Goal: Check status: Check status

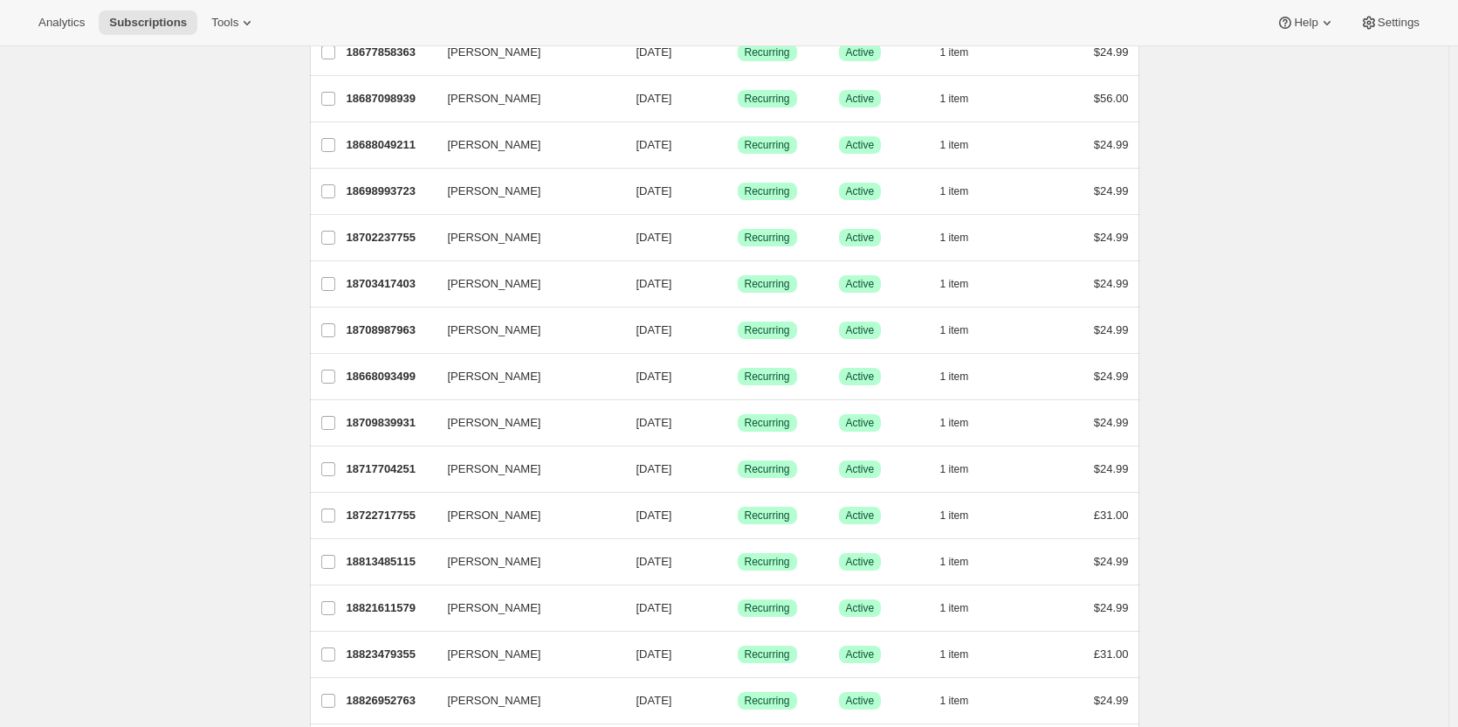
scroll to position [577, 0]
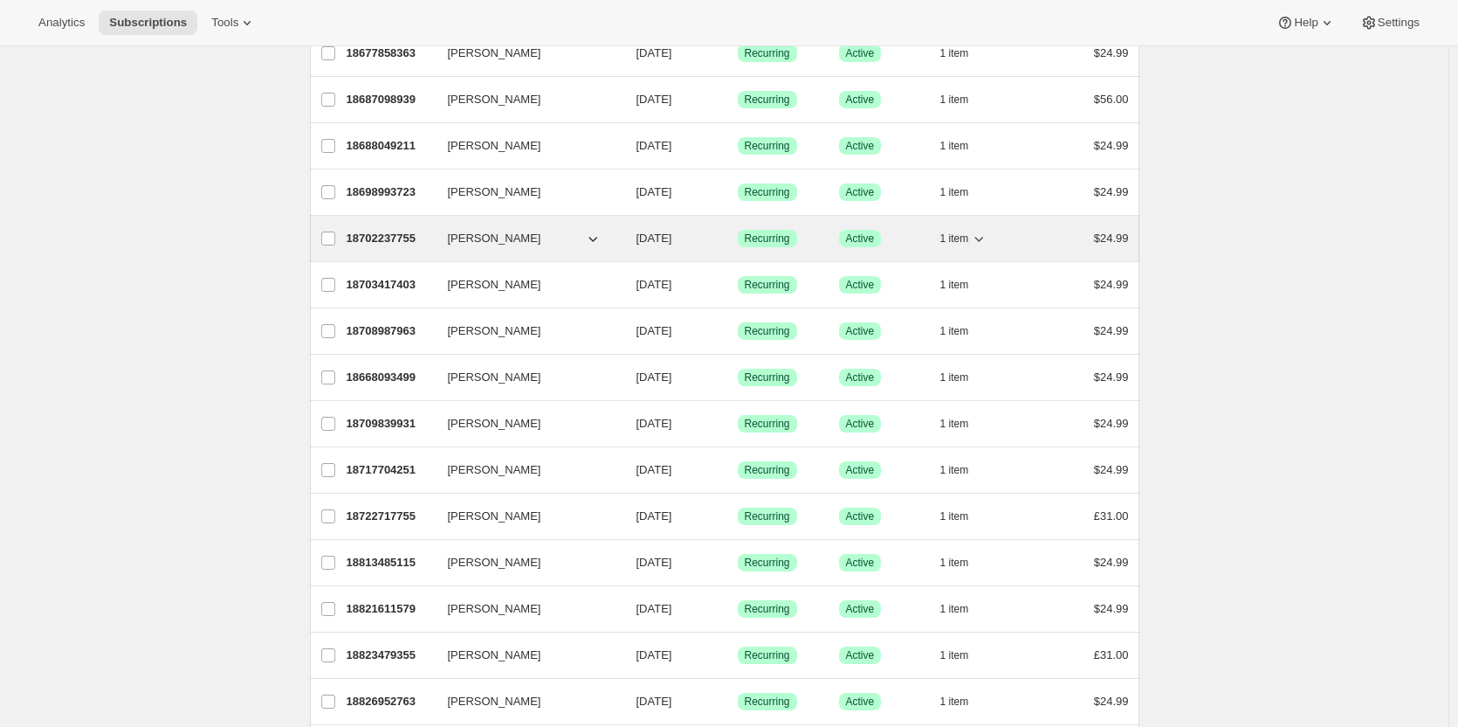
click at [380, 228] on div "18702237755 [PERSON_NAME] [DATE] Success Recurring Success Active 1 item $24.99" at bounding box center [738, 238] width 783 height 24
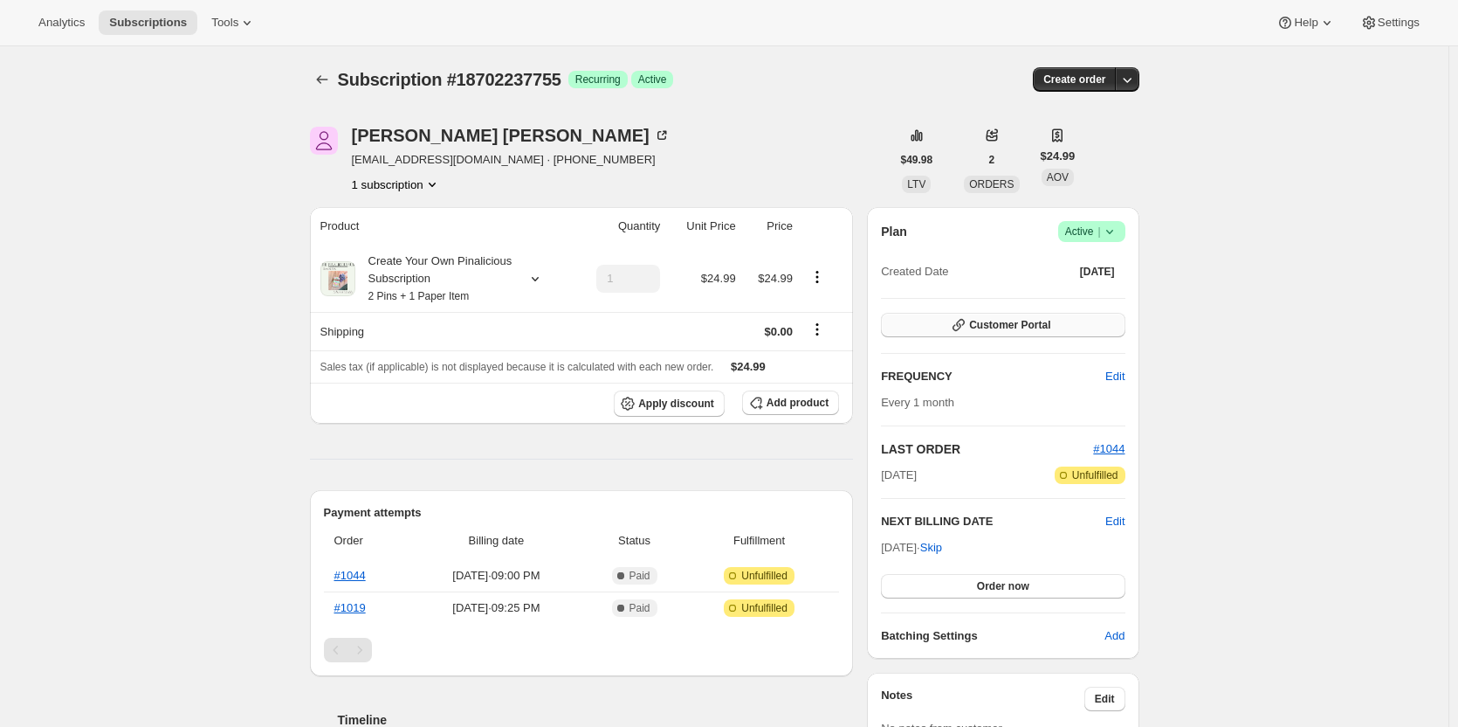
click at [1029, 328] on span "Customer Portal" at bounding box center [1009, 325] width 81 height 14
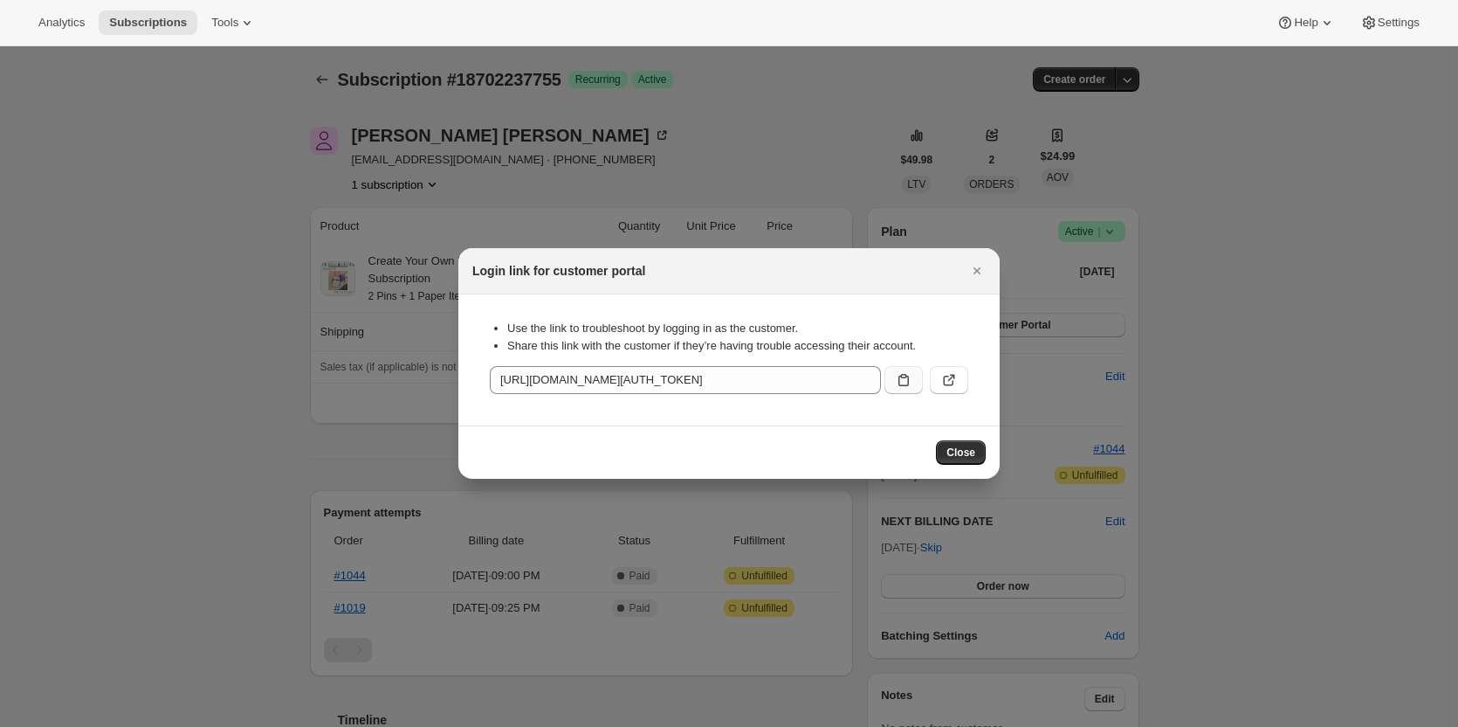
click at [902, 378] on icon ":r8f:" at bounding box center [903, 379] width 17 height 17
click at [962, 453] on span "Close" at bounding box center [961, 452] width 29 height 14
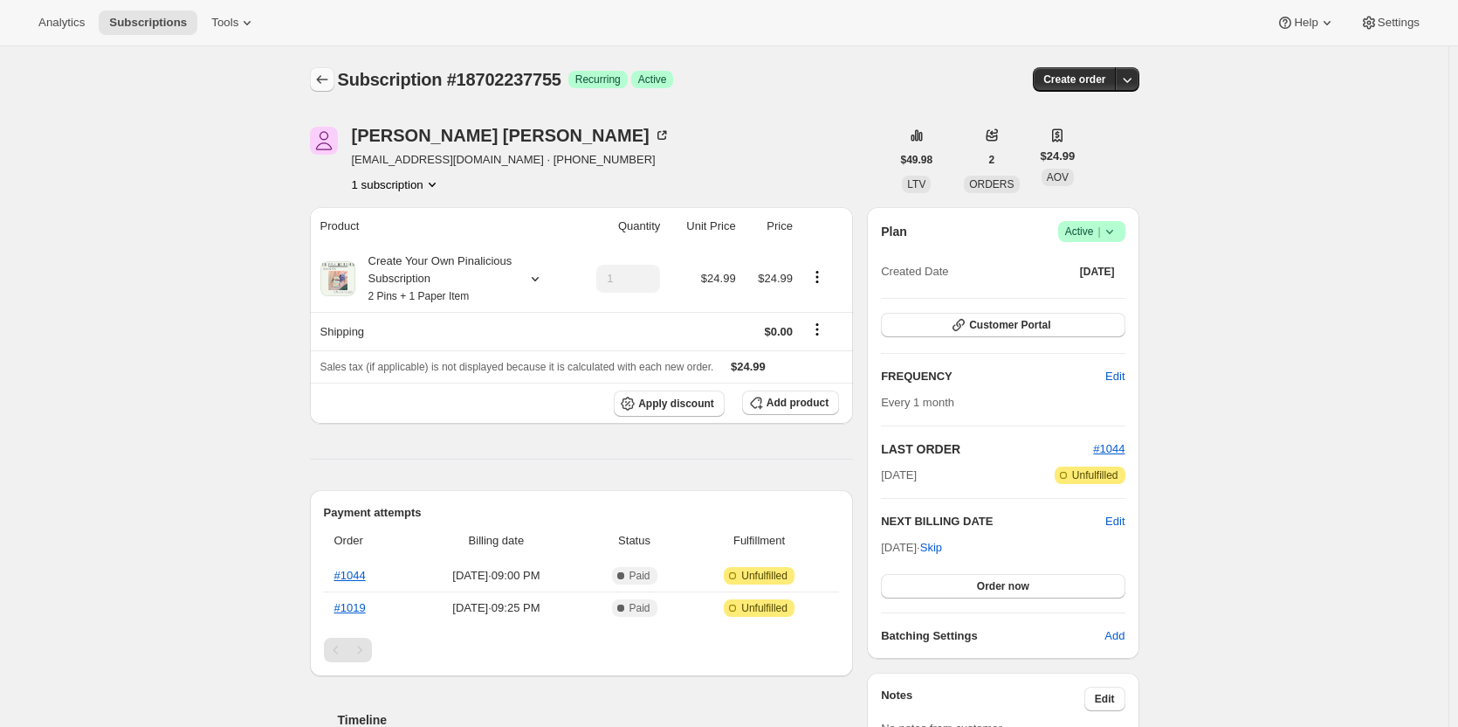
click at [327, 82] on icon "Subscriptions" at bounding box center [322, 79] width 17 height 17
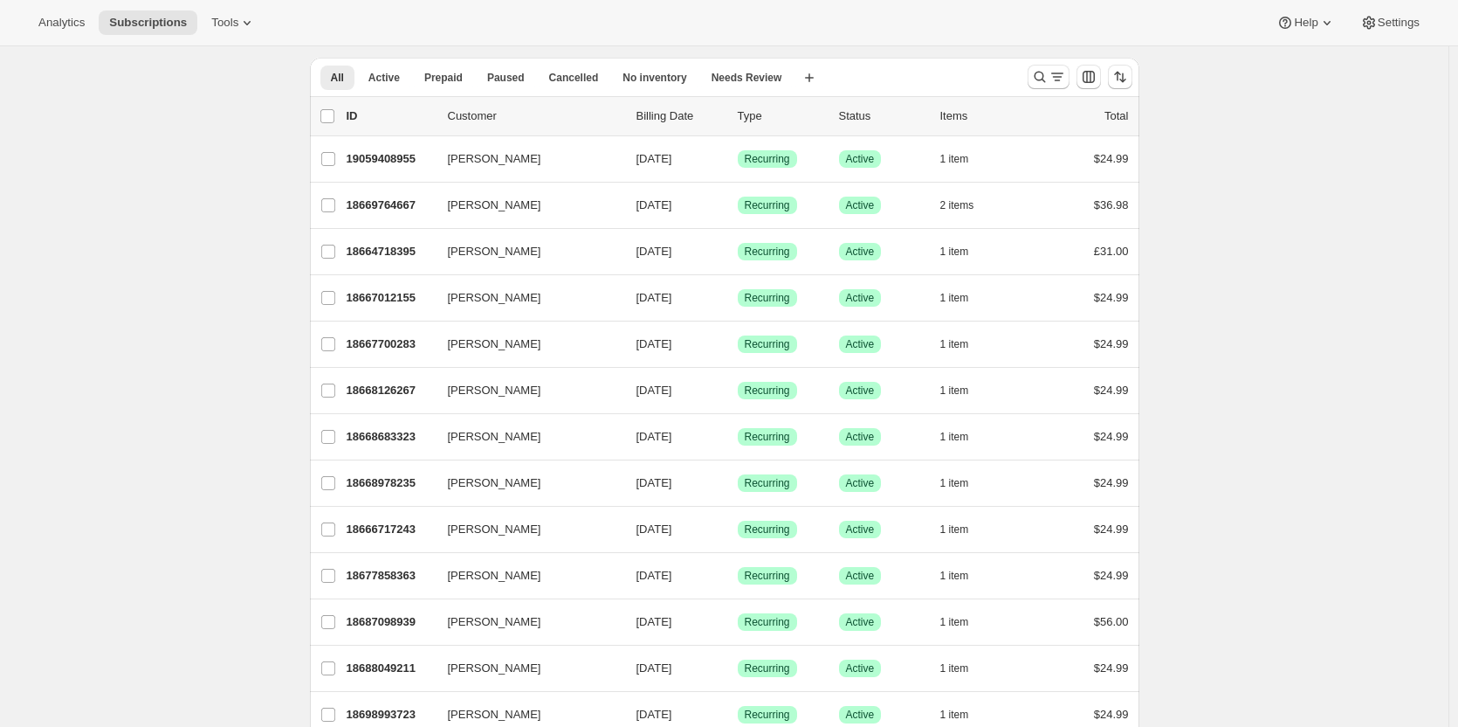
scroll to position [54, 0]
